Goal: Check status: Check status

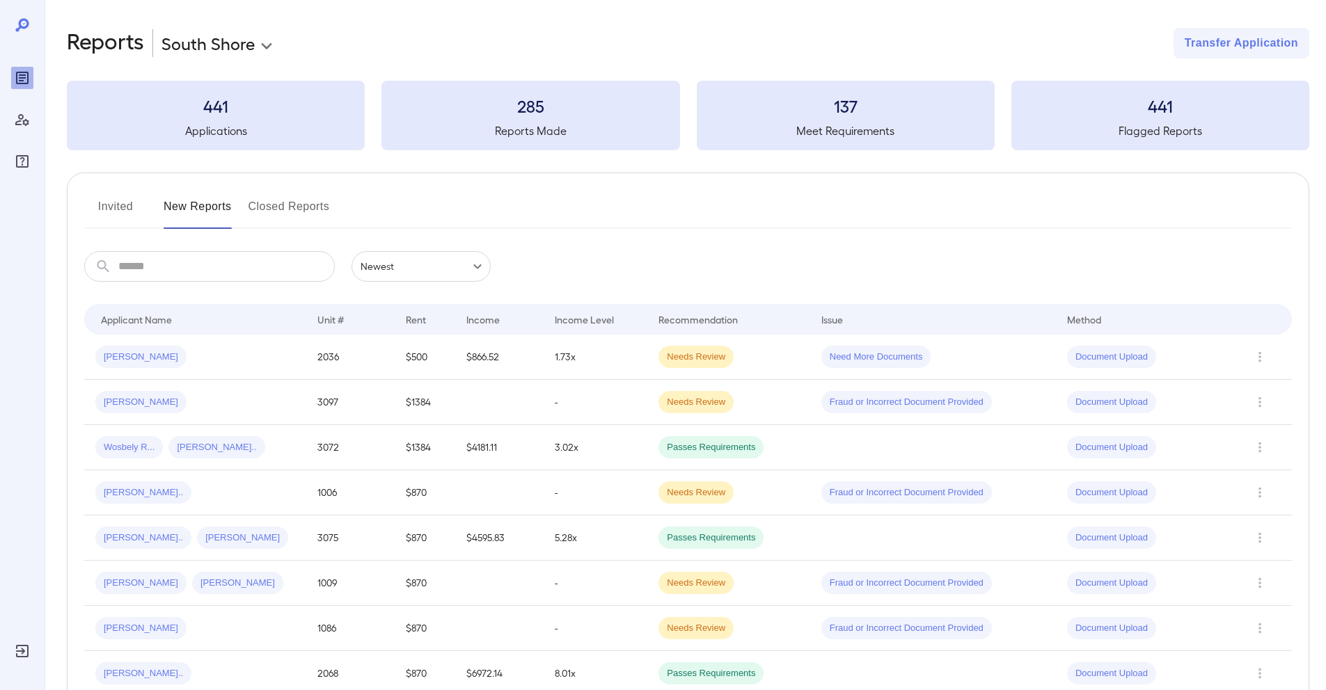
click at [123, 204] on button "Invited" at bounding box center [115, 212] width 63 height 33
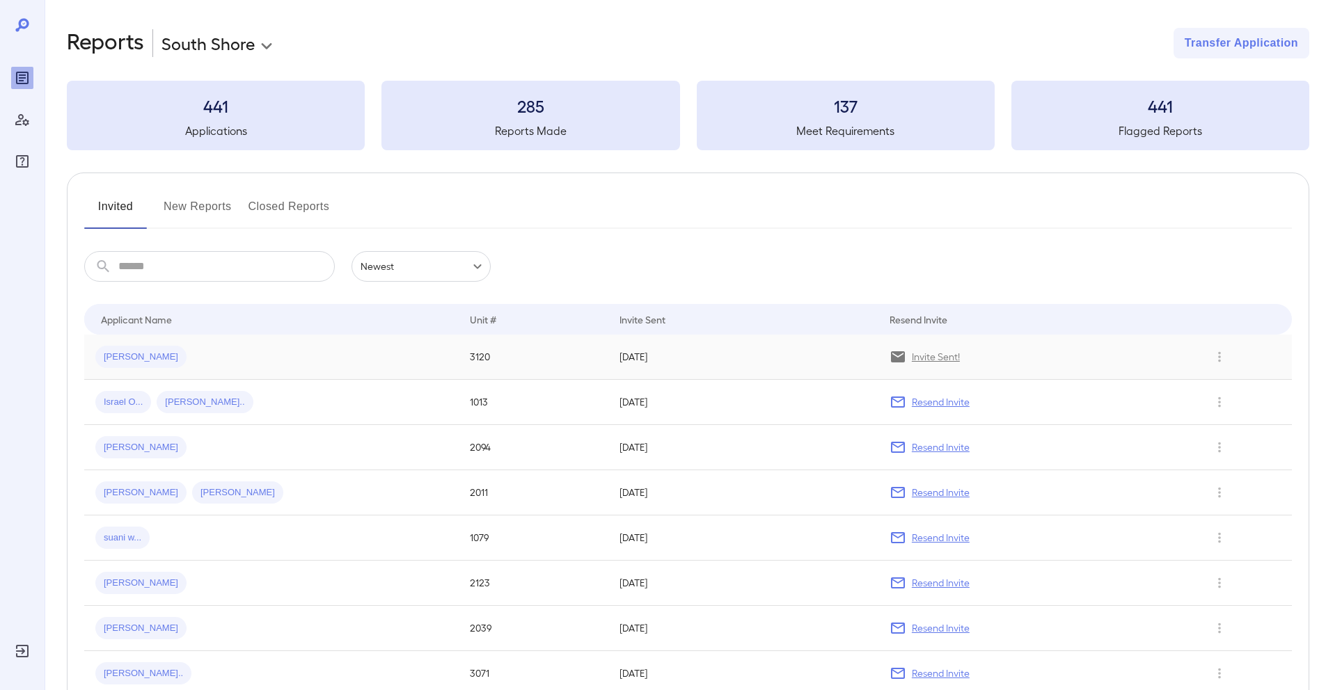
click at [477, 366] on td "3120" at bounding box center [534, 357] width 150 height 45
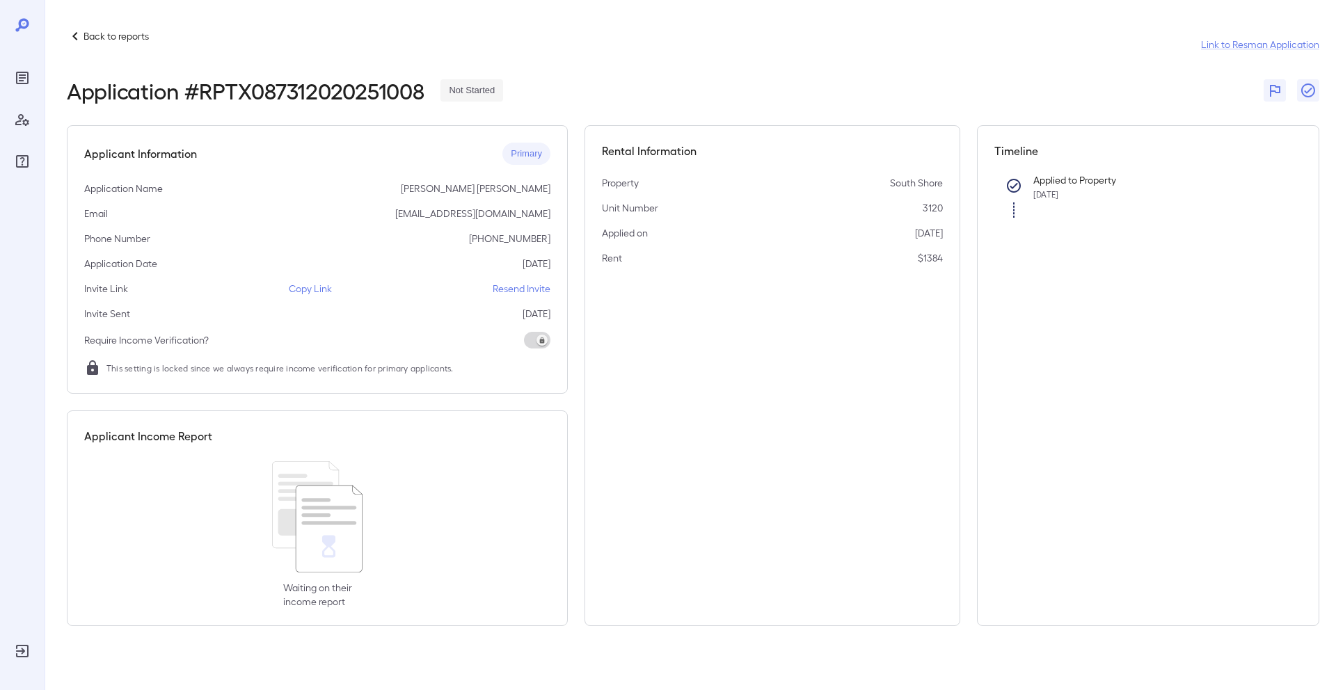
click at [300, 285] on p "Copy Link" at bounding box center [310, 289] width 43 height 14
click at [28, 74] on icon "Reports" at bounding box center [22, 78] width 13 height 13
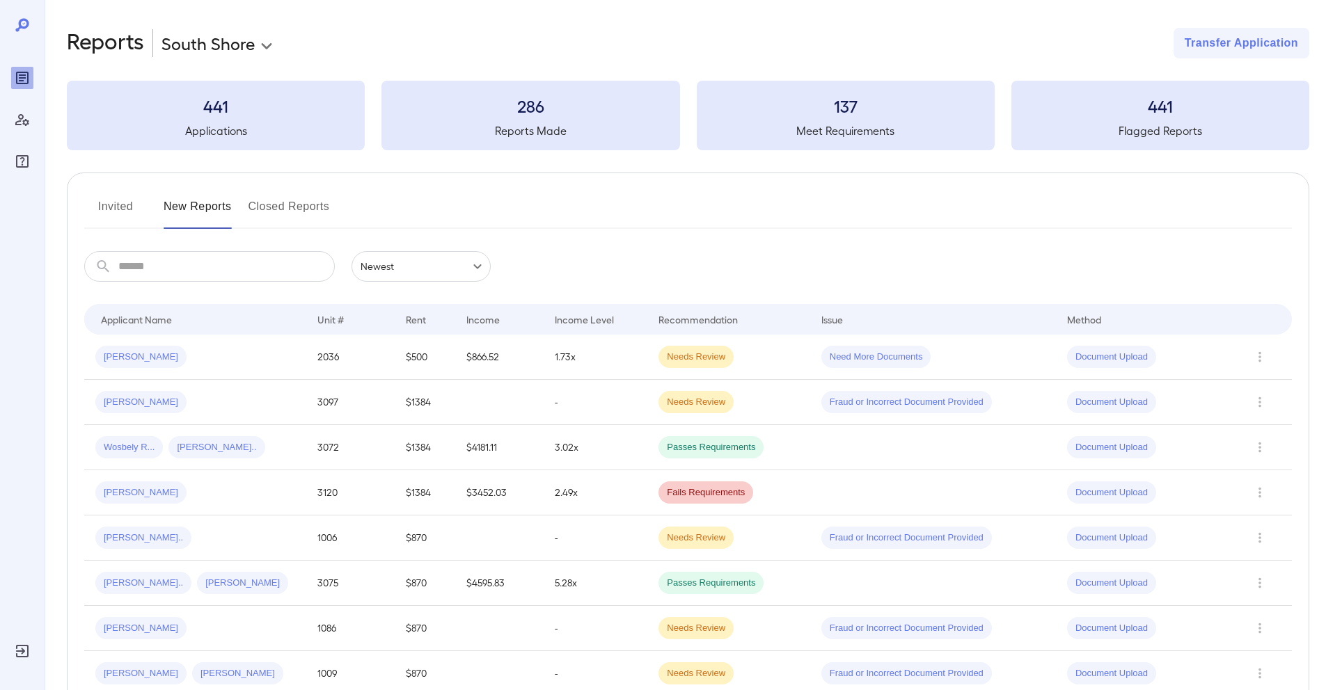
click at [188, 211] on button "New Reports" at bounding box center [198, 212] width 68 height 33
click at [109, 215] on button "Invited" at bounding box center [115, 212] width 63 height 33
